Goal: Check status: Check status

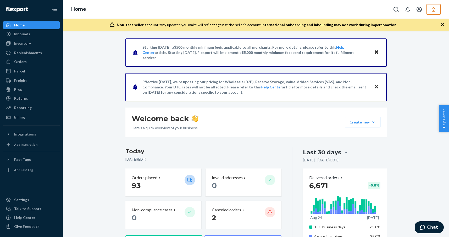
click at [429, 11] on button "button" at bounding box center [433, 9] width 14 height 10
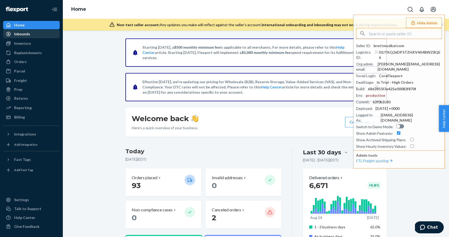
click at [21, 37] on div "Inbounds" at bounding box center [31, 33] width 55 height 7
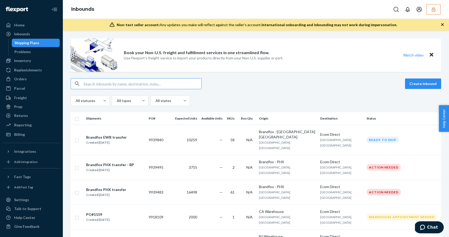
click at [256, 98] on div "All statuses All types All states" at bounding box center [256, 101] width 370 height 10
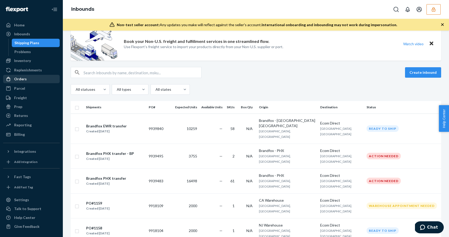
click at [25, 77] on div "Orders" at bounding box center [20, 78] width 13 height 5
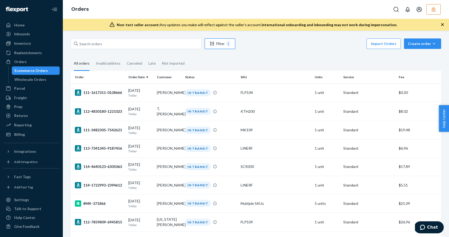
click at [217, 45] on div "Filter 1" at bounding box center [220, 44] width 30 height 6
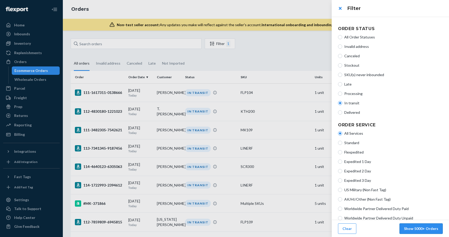
click at [417, 227] on button "Show 5000+ Orders" at bounding box center [420, 229] width 43 height 10
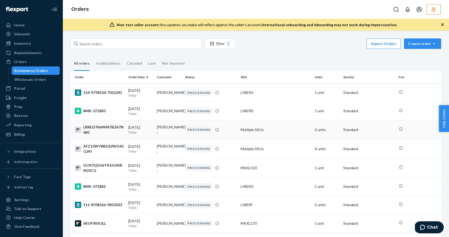
click at [270, 135] on td "Multiple SKUs" at bounding box center [275, 129] width 74 height 19
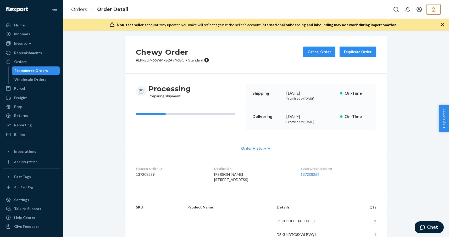
scroll to position [4, 0]
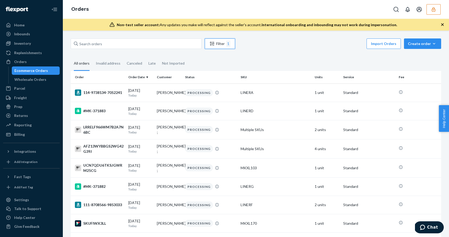
click at [213, 48] on button "Filter 1" at bounding box center [220, 43] width 30 height 10
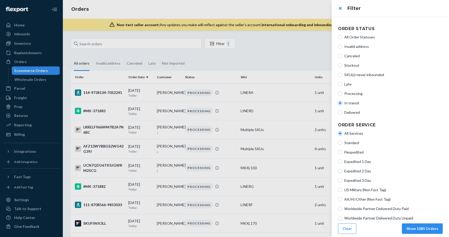
click at [342, 95] on label "Processing" at bounding box center [390, 93] width 105 height 5
click at [342, 95] on input "Processing" at bounding box center [340, 94] width 4 height 4
radio input "true"
click at [342, 103] on input "In transit" at bounding box center [340, 103] width 4 height 4
radio input "true"
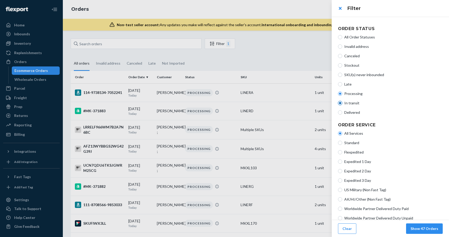
radio input "false"
click at [428, 231] on button "Show 1085 Orders" at bounding box center [422, 229] width 41 height 10
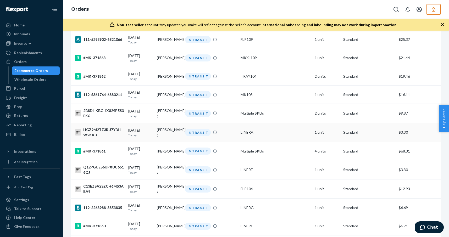
scroll to position [299, 0]
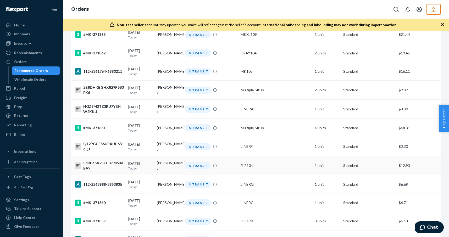
click at [285, 168] on div "FLP104" at bounding box center [276, 165] width 70 height 5
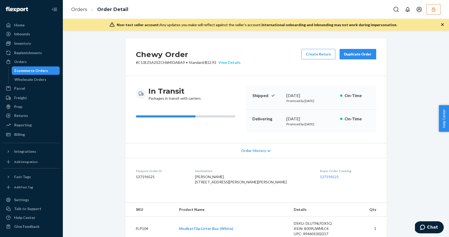
click at [238, 63] on div "View Details" at bounding box center [228, 62] width 24 height 5
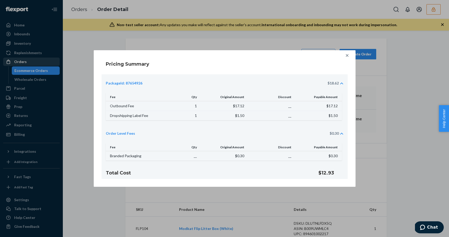
click at [49, 62] on div "Pricing Summary PackageId: 87654926 $18.62 Fee Qty Original Amount Discount Pay…" at bounding box center [224, 118] width 449 height 237
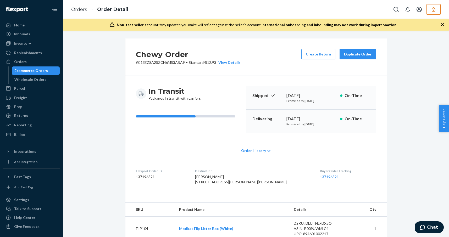
click at [432, 9] on icon "button" at bounding box center [433, 9] width 3 height 4
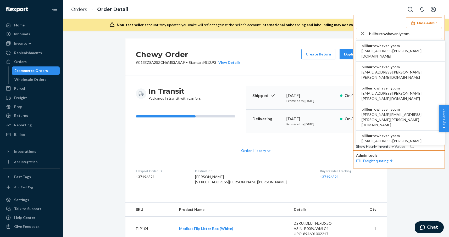
type input "billburrowhavenlycom"
click at [381, 47] on span "billburrowhavenlycom" at bounding box center [401, 45] width 78 height 5
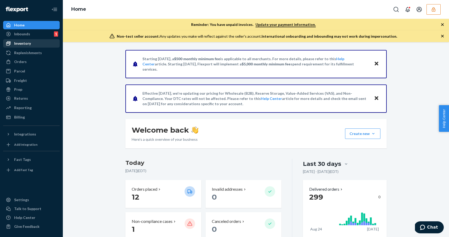
click at [28, 47] on link "Inventory" at bounding box center [31, 43] width 57 height 8
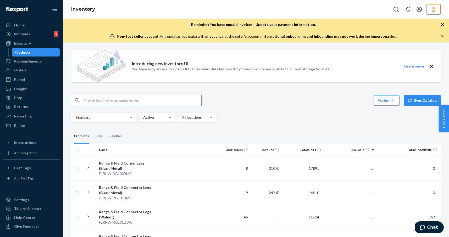
click at [114, 101] on input "text" at bounding box center [143, 100] width 118 height 10
type input "FLRSF-NDAO1CG3"
